Goal: Task Accomplishment & Management: Manage account settings

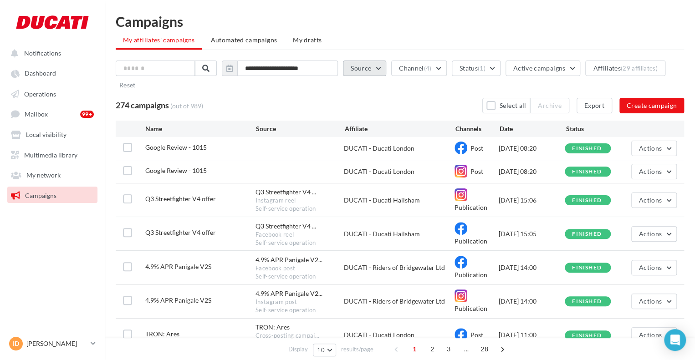
click at [365, 70] on button "Source" at bounding box center [364, 68] width 43 height 15
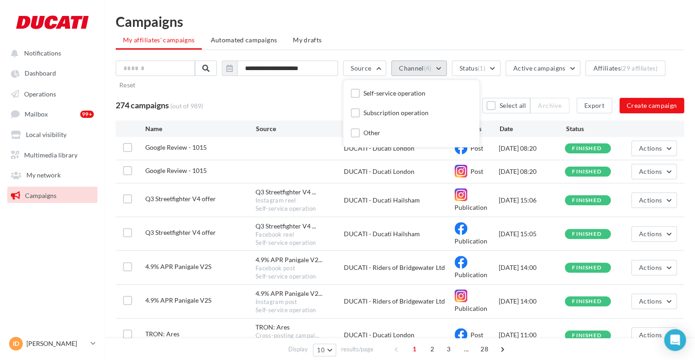
click at [416, 70] on button "Channel (4)" at bounding box center [418, 68] width 55 height 15
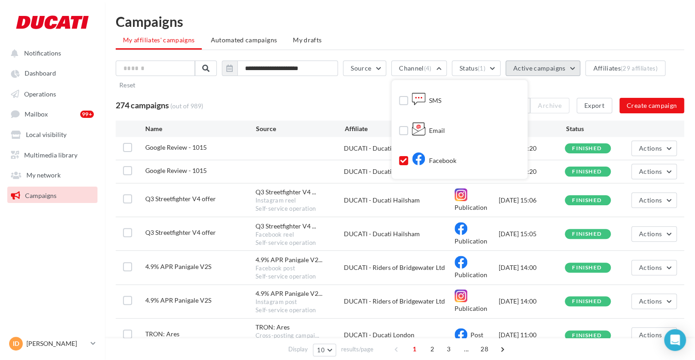
click at [545, 74] on button "Active campaigns" at bounding box center [543, 68] width 75 height 15
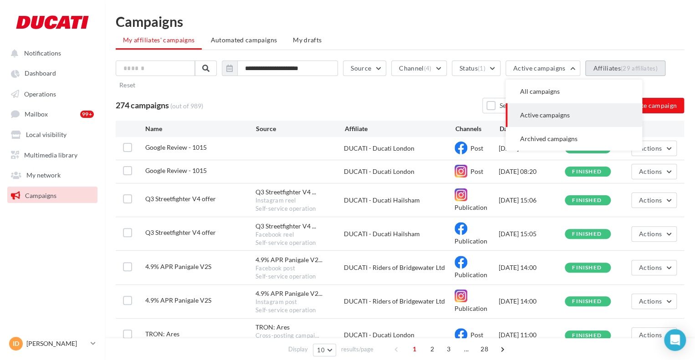
click at [638, 68] on div "(29 affiliates)" at bounding box center [639, 68] width 37 height 7
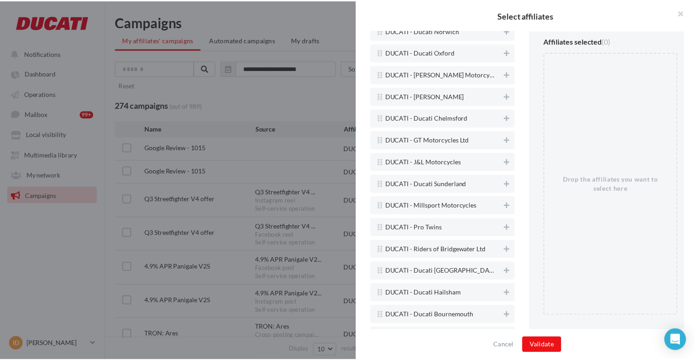
scroll to position [377, 0]
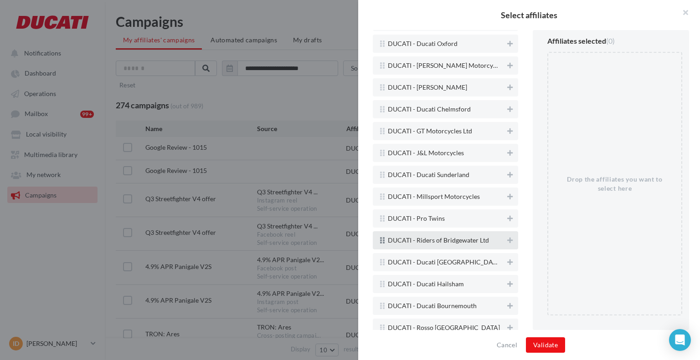
click at [441, 242] on span "DUCATI - Riders of Bridgewater Ltd" at bounding box center [438, 240] width 101 height 7
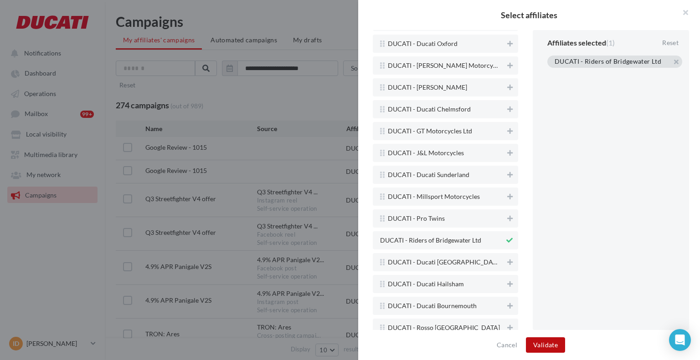
click at [548, 340] on button "Validate" at bounding box center [545, 345] width 39 height 15
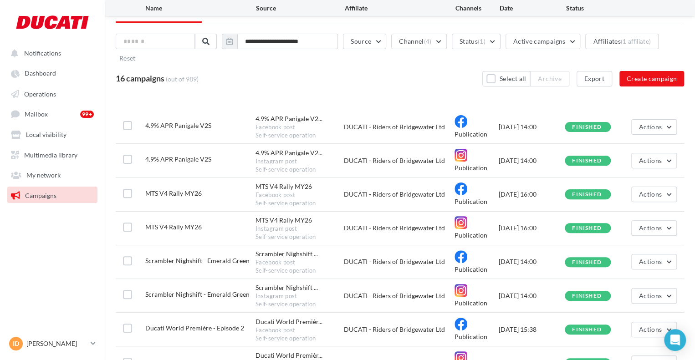
scroll to position [182, 0]
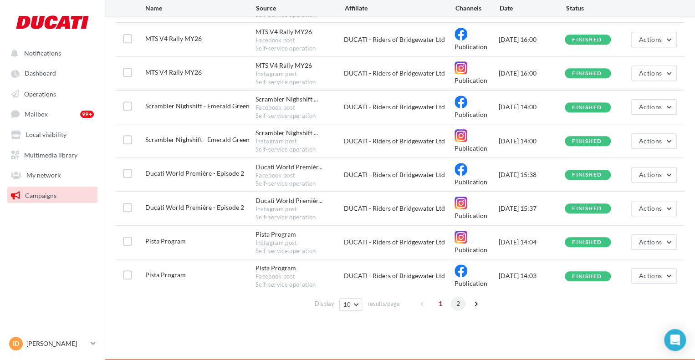
click at [460, 301] on span "2" at bounding box center [458, 304] width 15 height 15
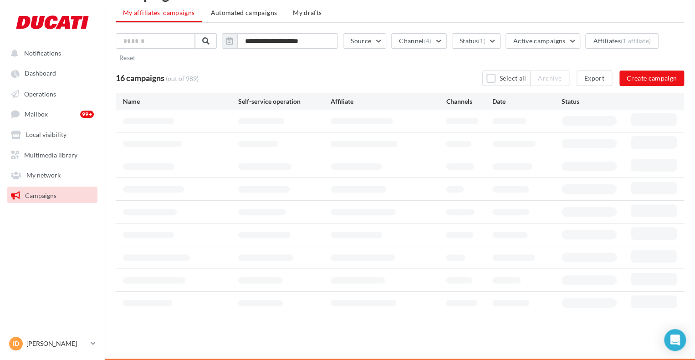
scroll to position [17, 0]
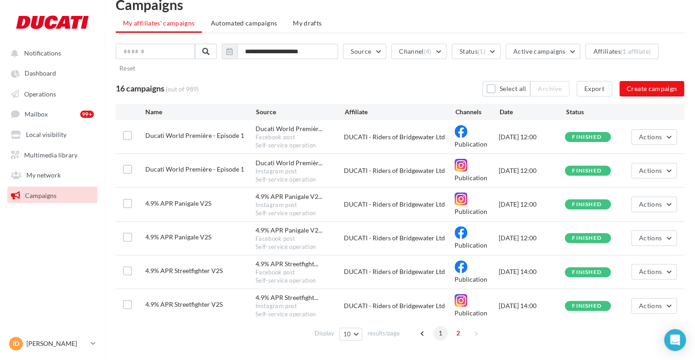
click at [444, 332] on span "1" at bounding box center [440, 333] width 15 height 15
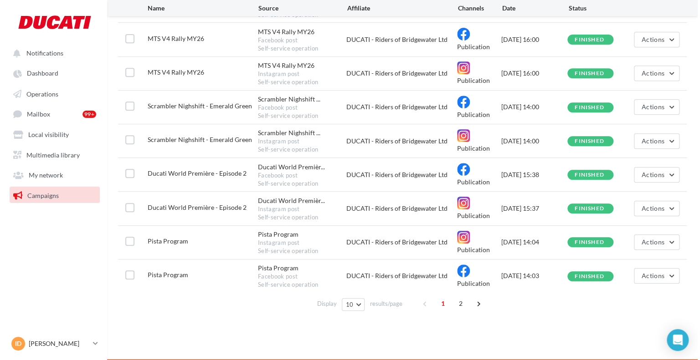
scroll to position [0, 0]
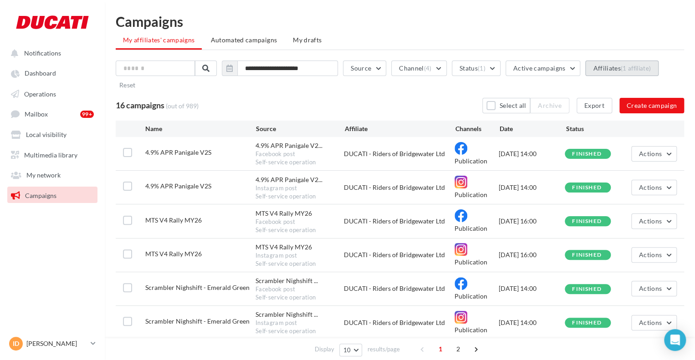
click at [604, 68] on button "Affiliates (1 affiliate)" at bounding box center [622, 68] width 73 height 15
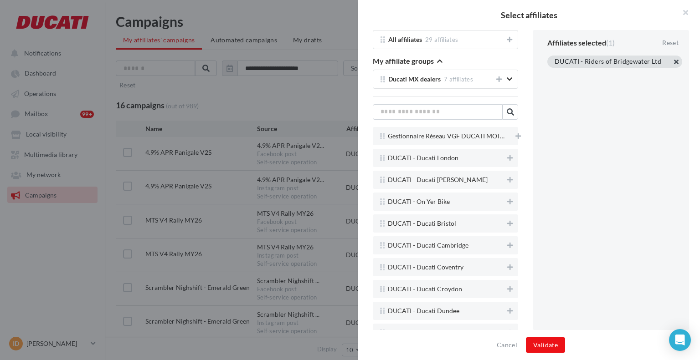
click at [555, 73] on button "button" at bounding box center [555, 73] width 0 height 0
click at [547, 342] on button "Validate" at bounding box center [545, 345] width 39 height 15
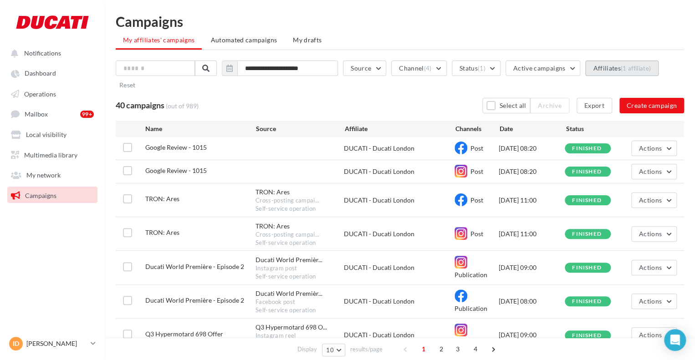
click at [644, 65] on div "(1 affiliate)" at bounding box center [636, 68] width 30 height 7
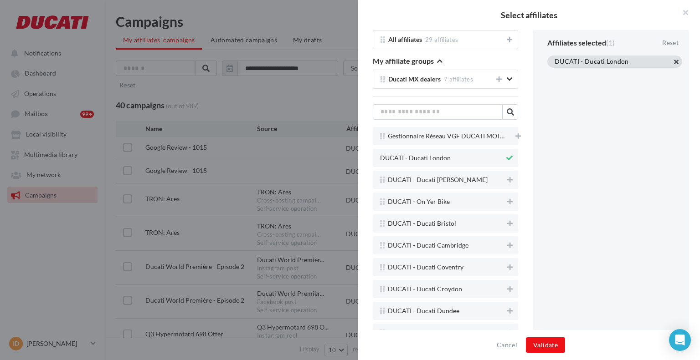
click at [555, 73] on button "button" at bounding box center [555, 73] width 0 height 0
click at [545, 348] on button "Validate" at bounding box center [545, 345] width 39 height 15
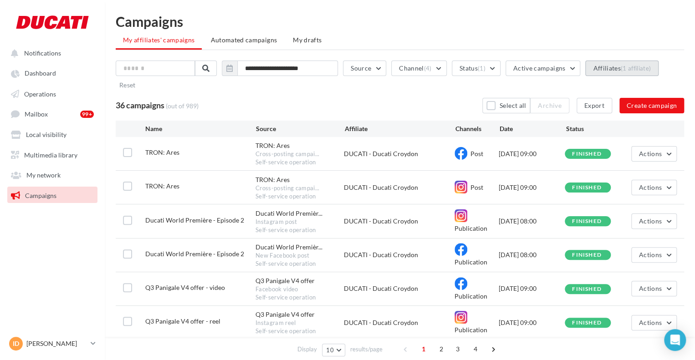
click at [620, 65] on button "Affiliates (1 affiliate)" at bounding box center [622, 68] width 73 height 15
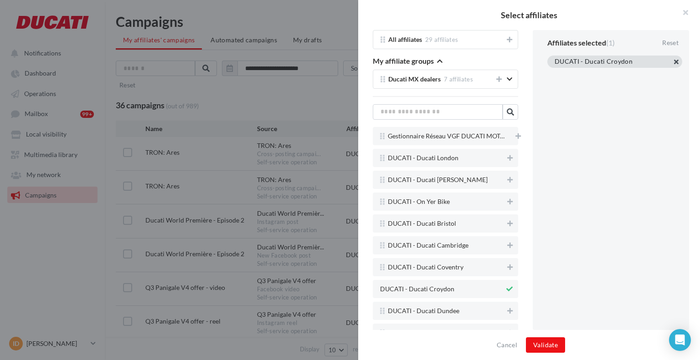
click at [555, 73] on button "button" at bounding box center [555, 73] width 0 height 0
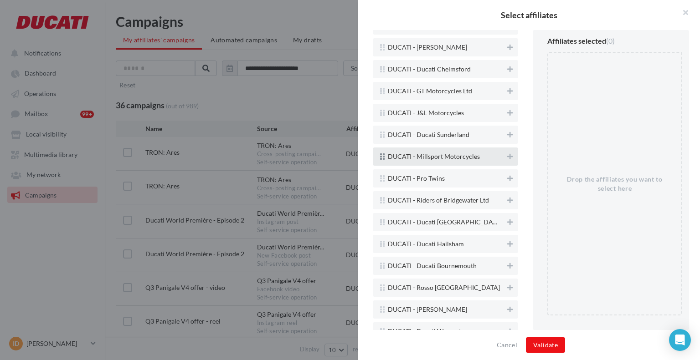
scroll to position [427, 0]
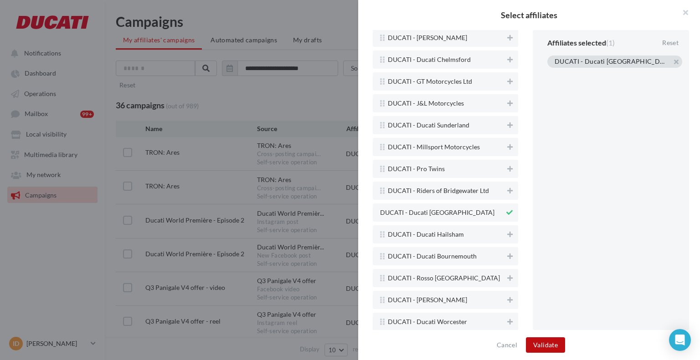
click at [536, 346] on button "Validate" at bounding box center [545, 345] width 39 height 15
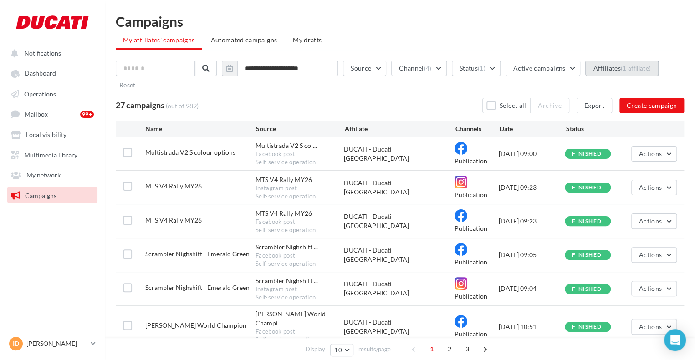
click at [605, 67] on button "Affiliates (1 affiliate)" at bounding box center [622, 68] width 73 height 15
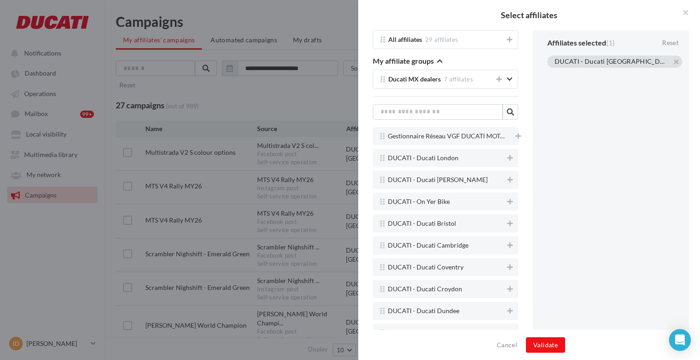
click at [677, 63] on div "DUCATI - Ducati [GEOGRAPHIC_DATA]" at bounding box center [614, 62] width 135 height 12
click at [670, 59] on div "DUCATI - Ducati [GEOGRAPHIC_DATA]" at bounding box center [614, 62] width 135 height 12
click at [555, 73] on button "button" at bounding box center [555, 73] width 0 height 0
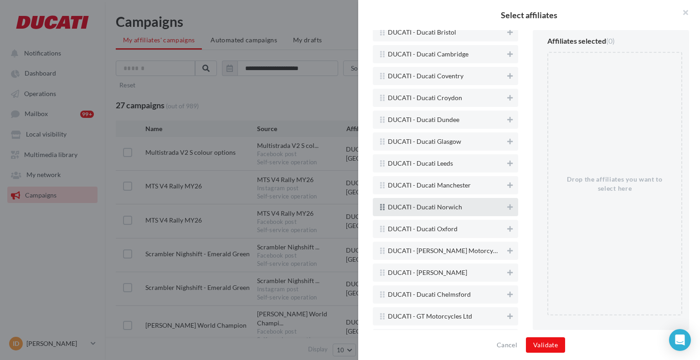
scroll to position [192, 0]
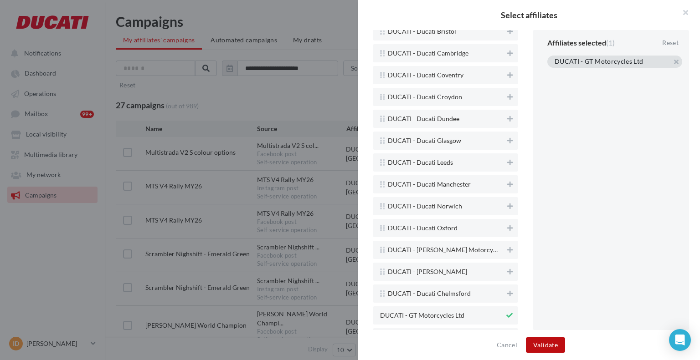
click at [550, 345] on button "Validate" at bounding box center [545, 345] width 39 height 15
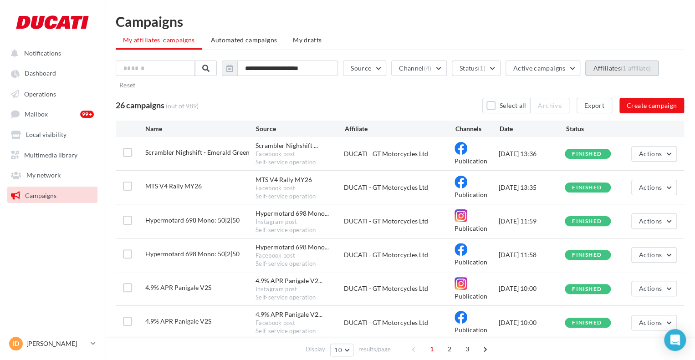
click at [615, 67] on button "Affiliates (1 affiliate)" at bounding box center [622, 68] width 73 height 15
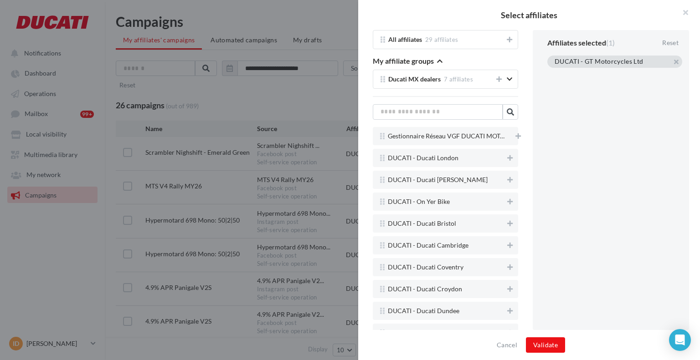
click at [671, 62] on div "DUCATI - GT Motorcycles Ltd" at bounding box center [614, 62] width 135 height 12
click at [676, 63] on div "DUCATI - GT Motorcycles Ltd" at bounding box center [614, 62] width 135 height 12
click at [555, 73] on button "button" at bounding box center [555, 73] width 0 height 0
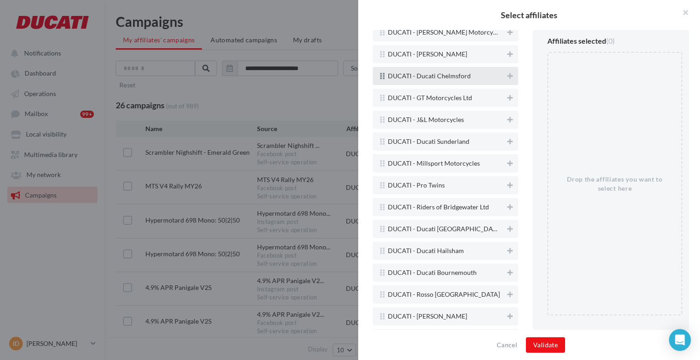
scroll to position [418, 0]
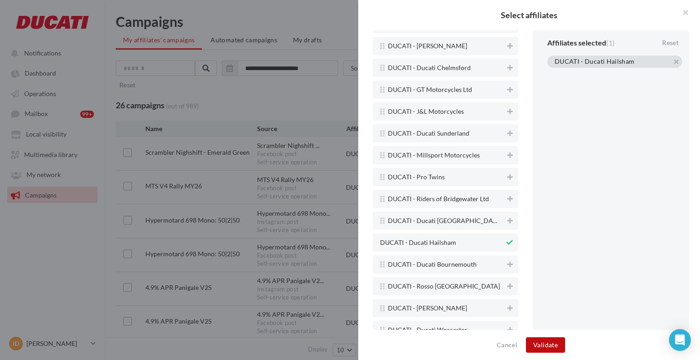
click at [543, 338] on button "Validate" at bounding box center [545, 345] width 39 height 15
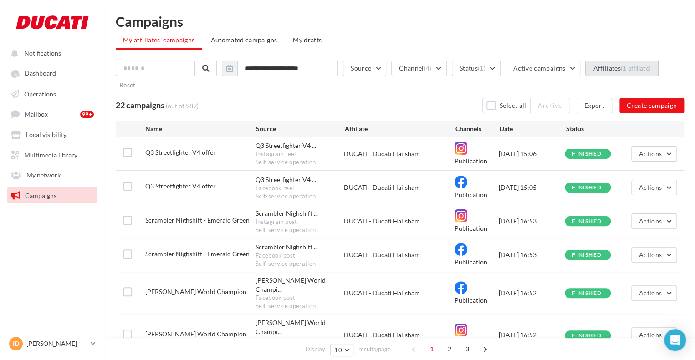
click at [606, 74] on button "Affiliates (1 affiliate)" at bounding box center [622, 68] width 73 height 15
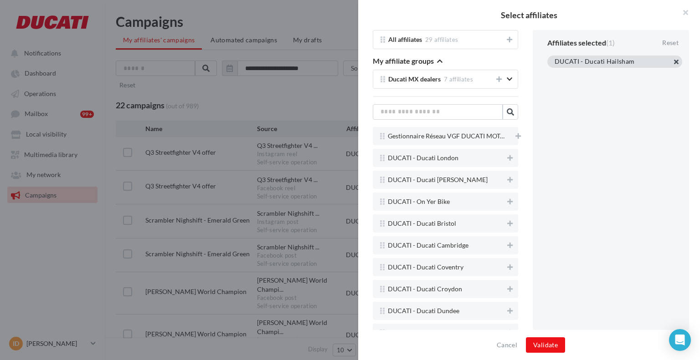
click at [555, 73] on button "button" at bounding box center [555, 73] width 0 height 0
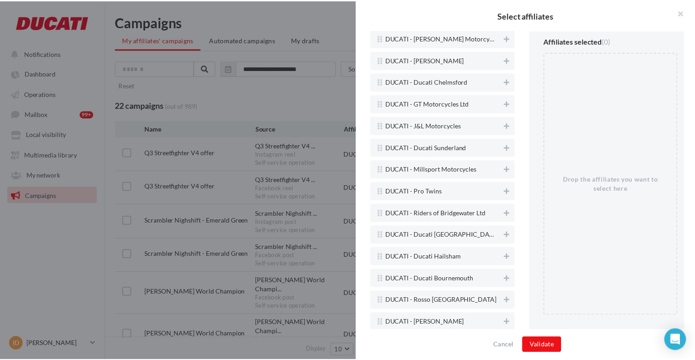
scroll to position [405, 0]
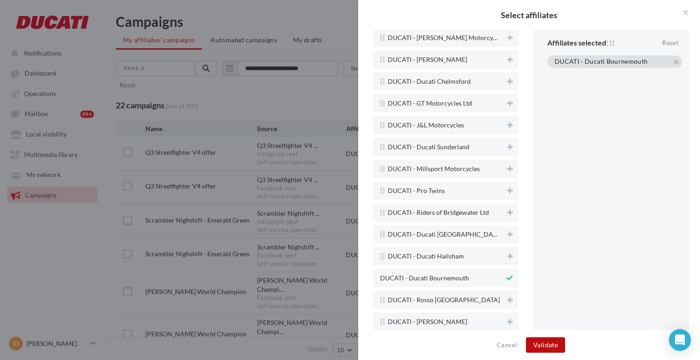
click at [549, 346] on button "Validate" at bounding box center [545, 345] width 39 height 15
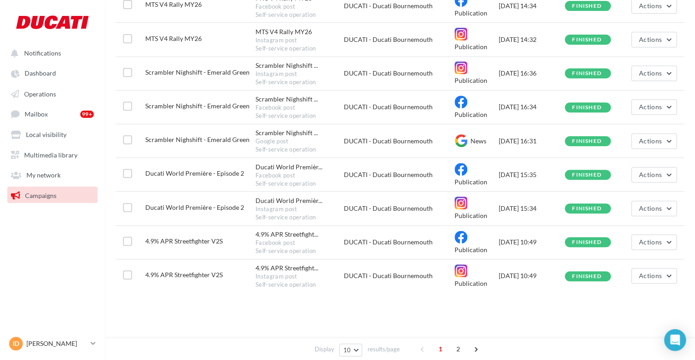
scroll to position [0, 0]
